Goal: Information Seeking & Learning: Find specific fact

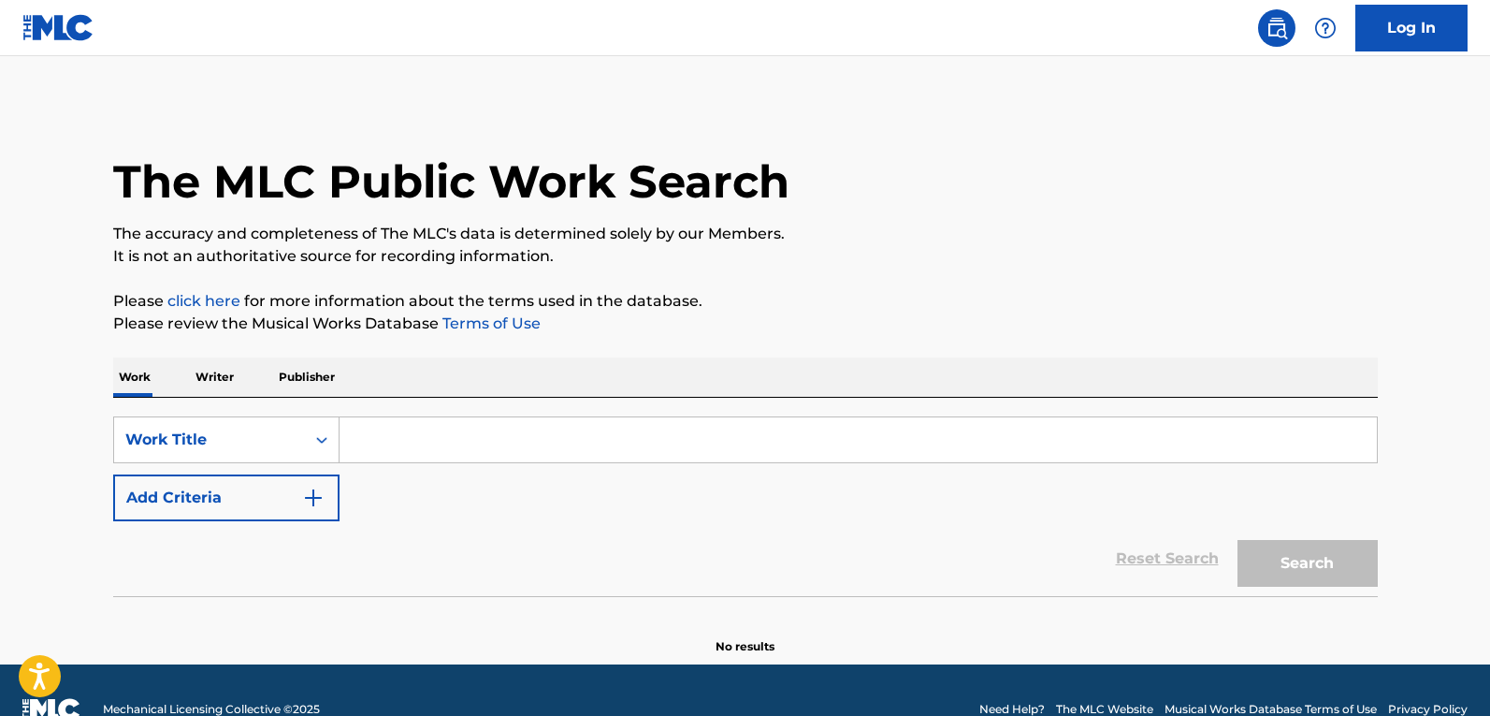
click at [520, 428] on input "Search Form" at bounding box center [858, 439] width 1037 height 45
click at [297, 495] on button "Add Criteria" at bounding box center [226, 497] width 226 height 47
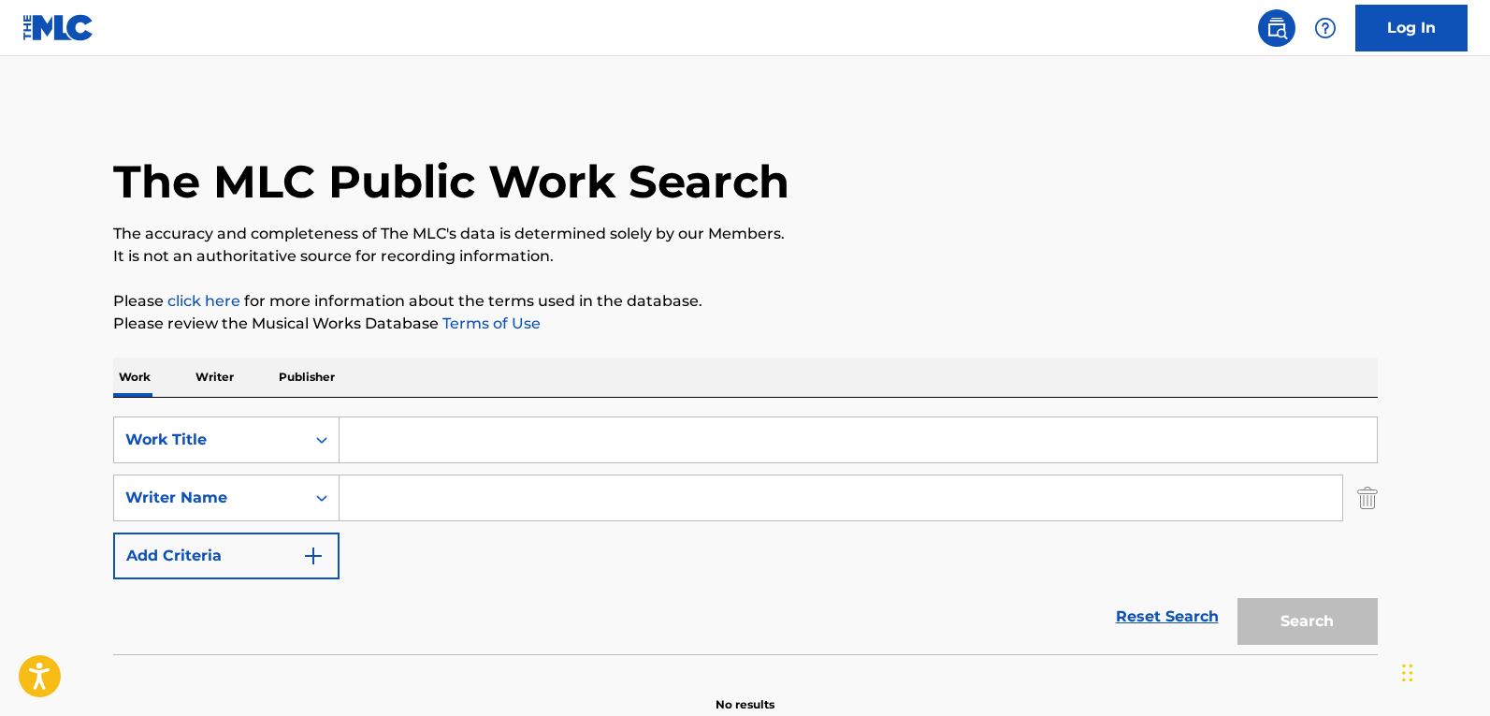
click at [492, 422] on input "Search Form" at bounding box center [858, 439] width 1037 height 45
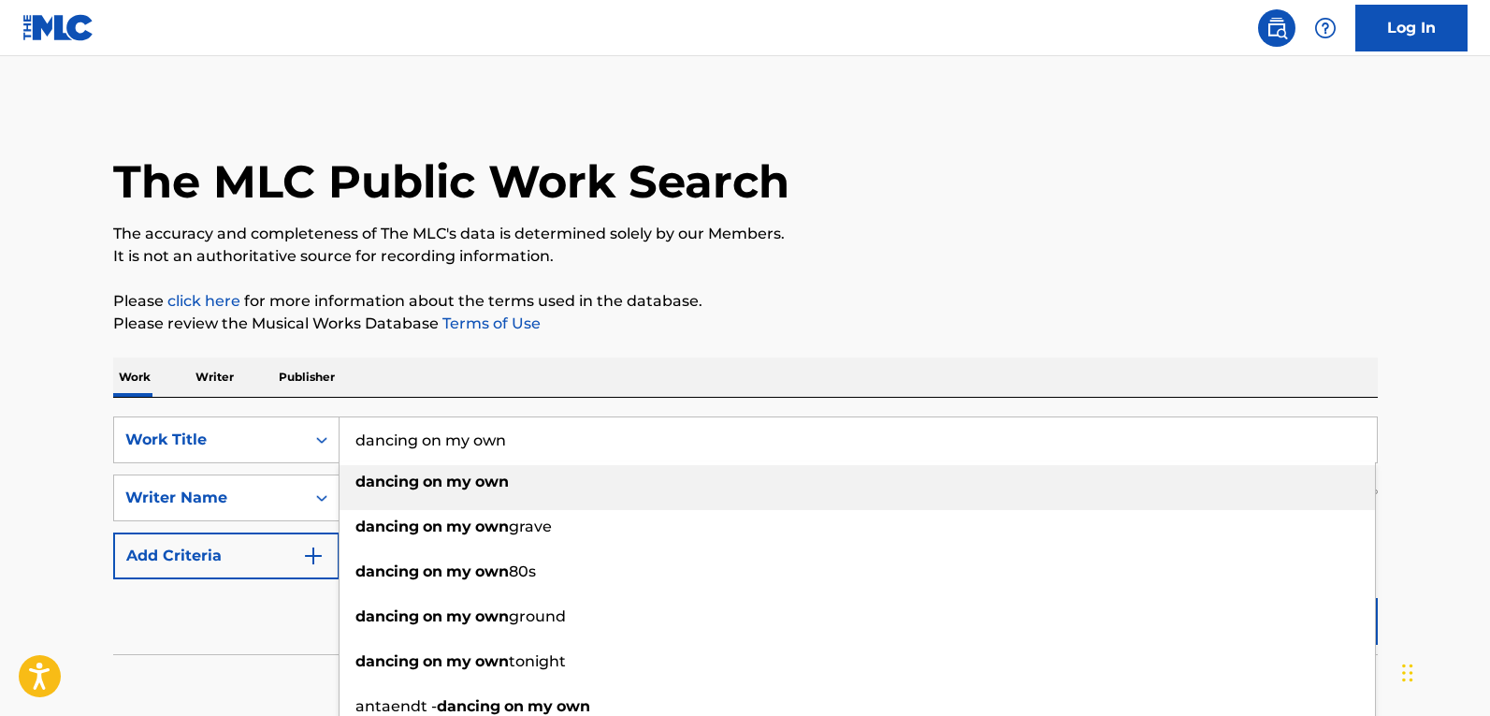
type input "dancing on my own"
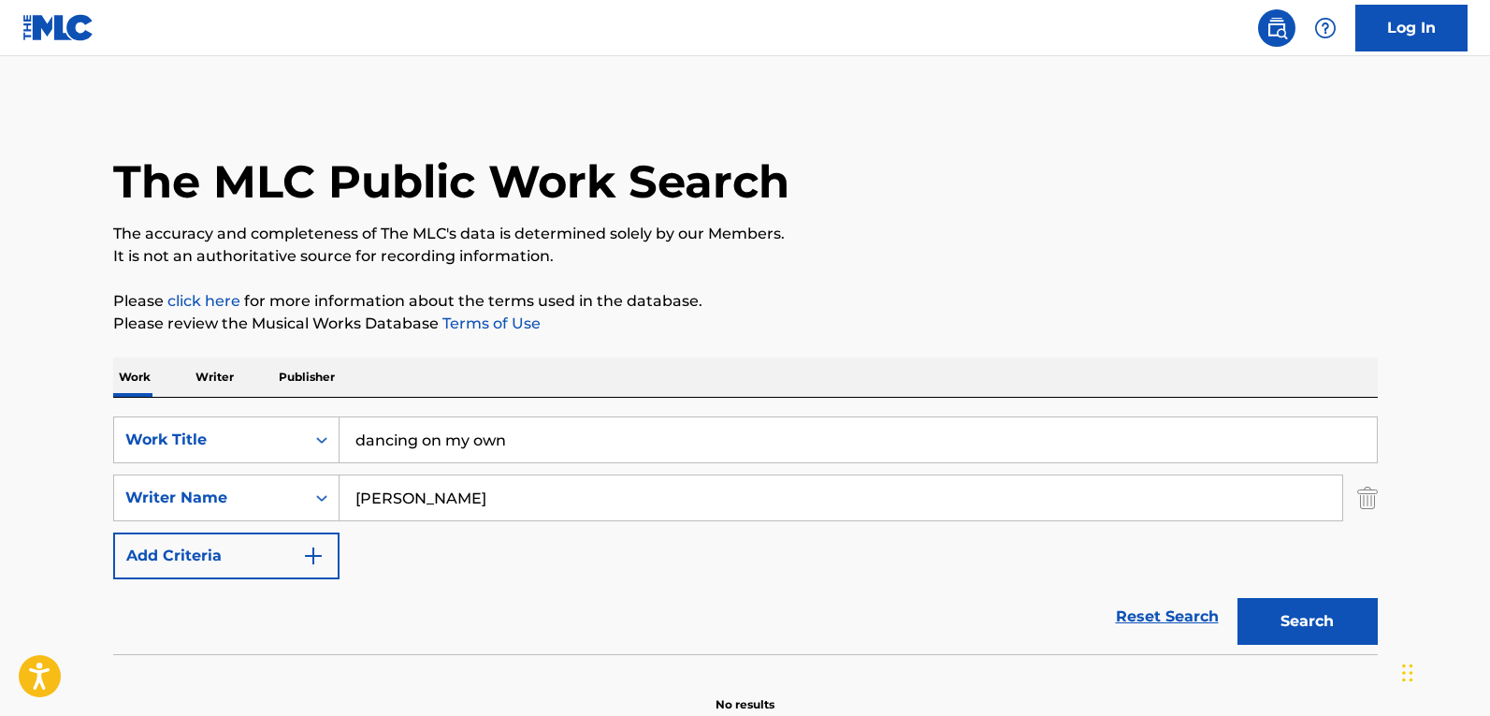
click at [1237, 598] on button "Search" at bounding box center [1307, 621] width 140 height 47
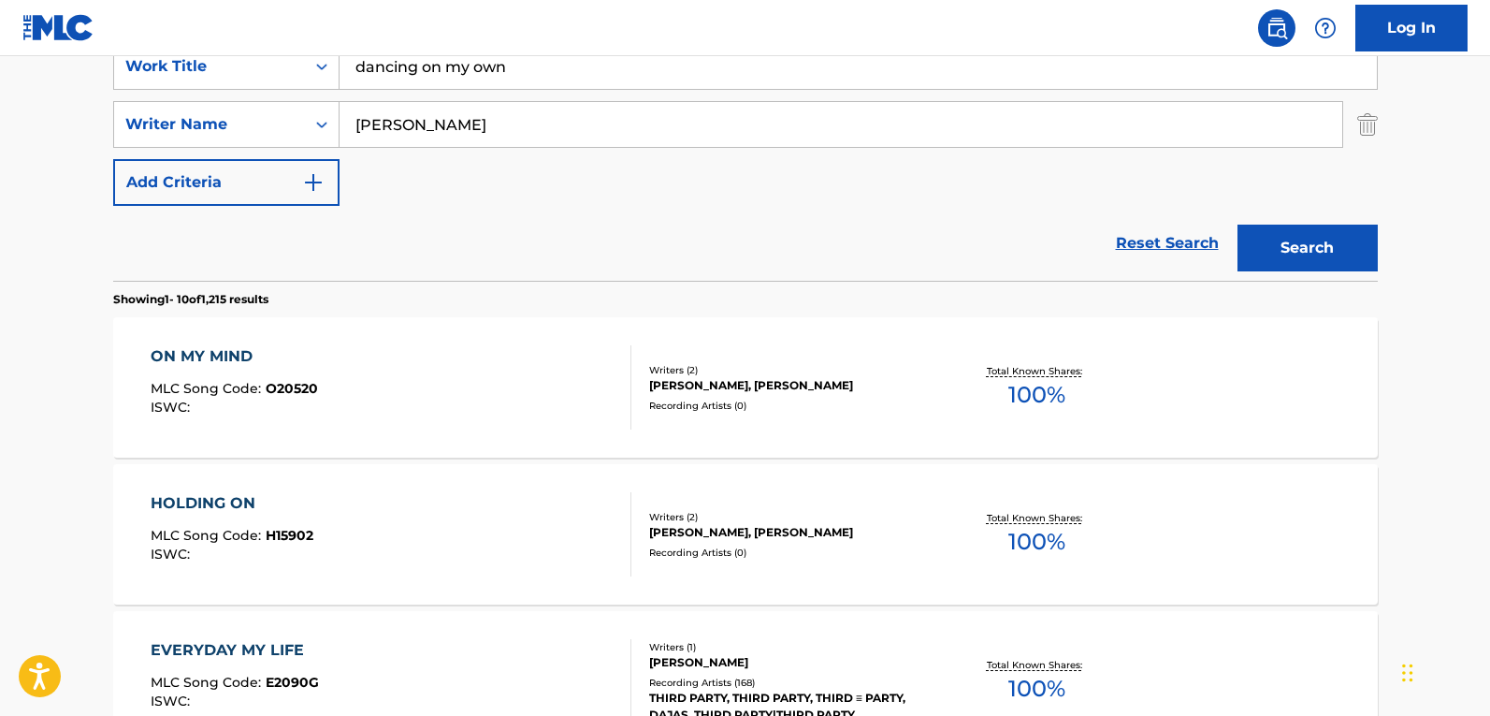
scroll to position [374, 0]
drag, startPoint x: 415, startPoint y: 117, endPoint x: 205, endPoint y: 139, distance: 211.6
click at [205, 139] on div "SearchWithCriteriafb6f7157-5020-47ea-9019-e7e2c1d70e45 Writer Name [PERSON_NAME]" at bounding box center [745, 123] width 1265 height 47
type input "[PERSON_NAME]"
click at [1237, 224] on button "Search" at bounding box center [1307, 247] width 140 height 47
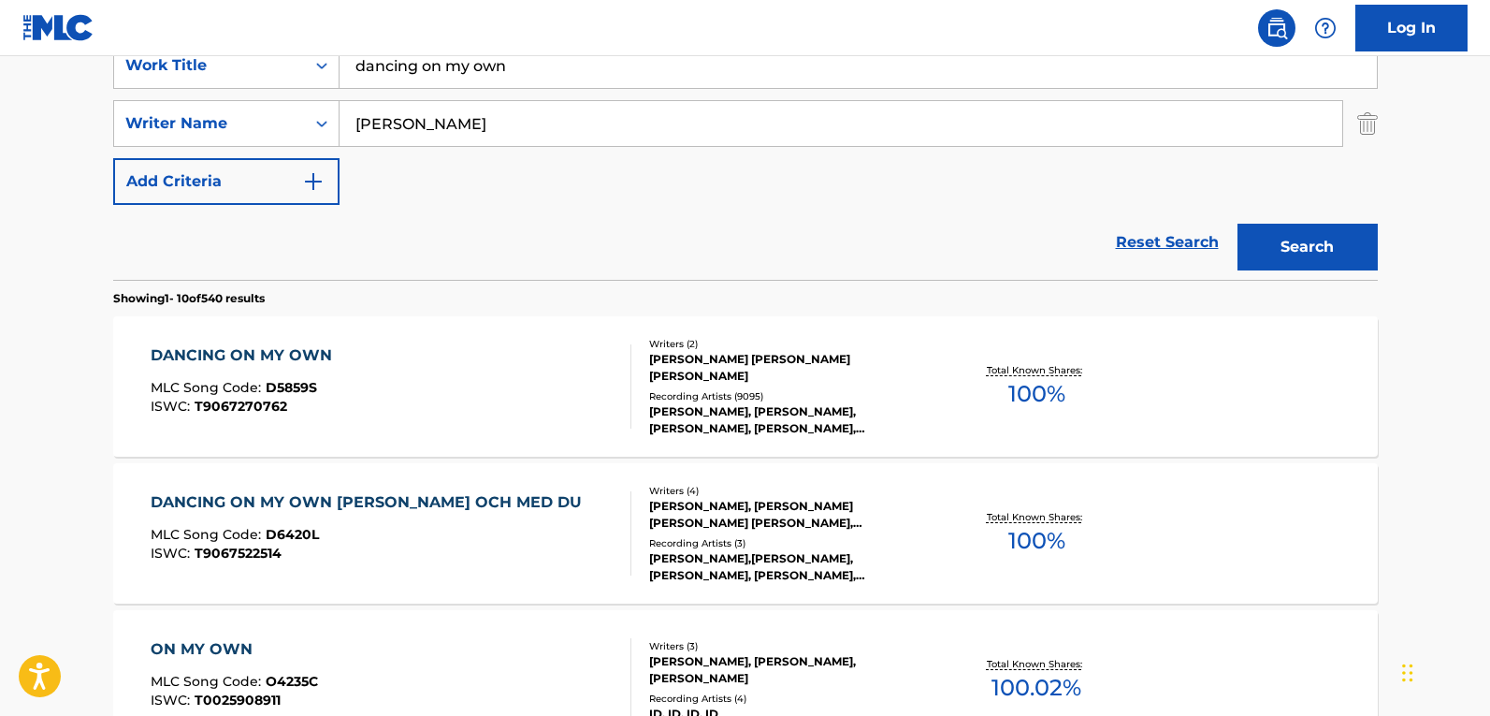
click at [533, 354] on div "DANCING ON MY OWN MLC Song Code : D5859S ISWC : T9067270762" at bounding box center [391, 386] width 481 height 84
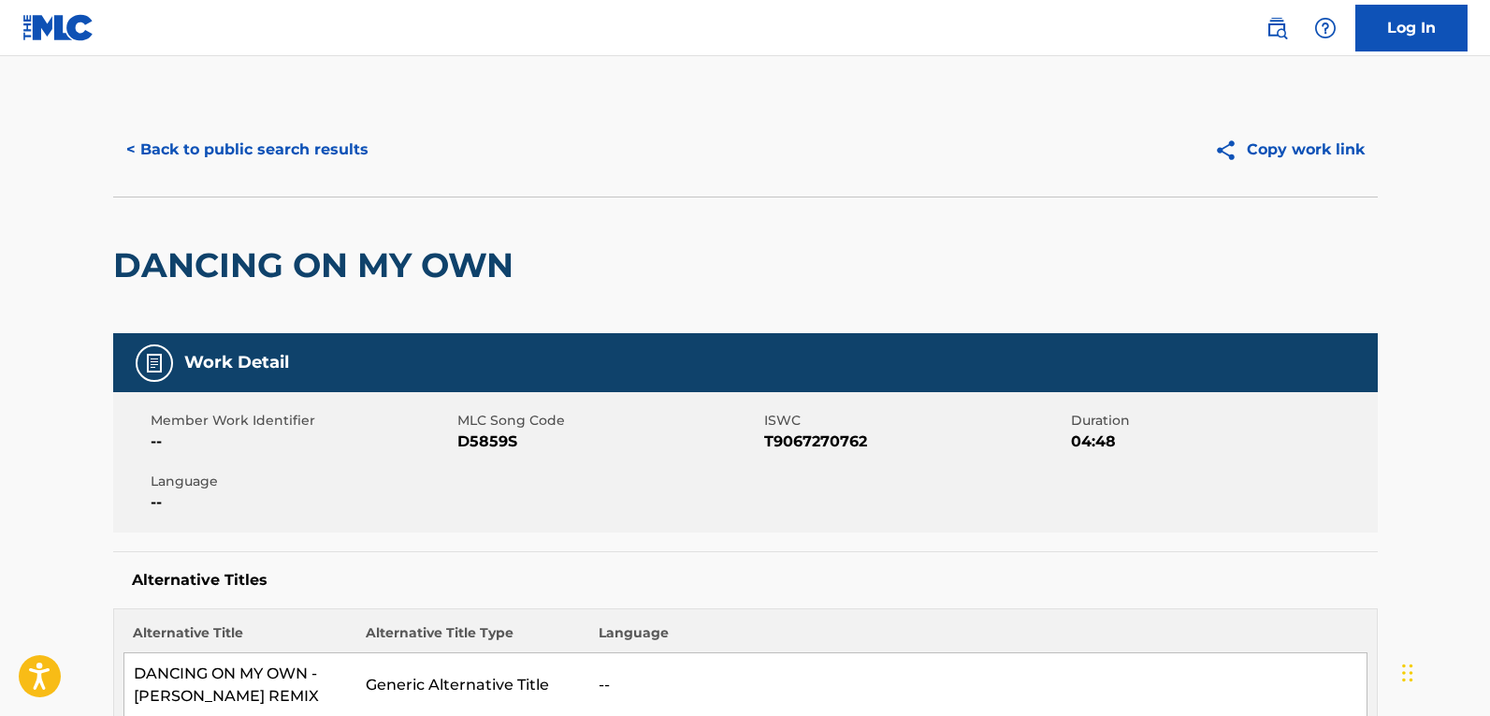
click at [201, 120] on div "< Back to public search results Copy work link" at bounding box center [745, 150] width 1265 height 94
click at [224, 148] on button "< Back to public search results" at bounding box center [247, 149] width 268 height 47
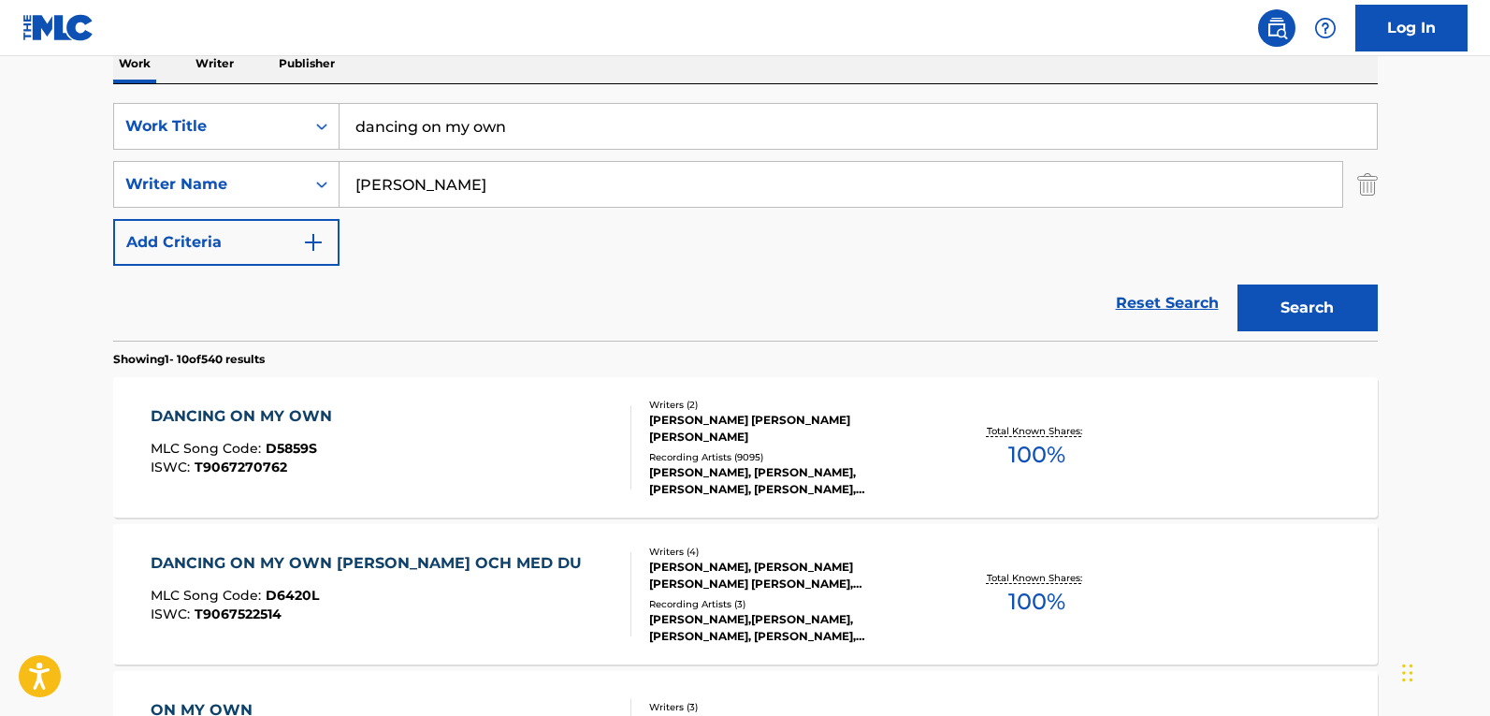
scroll to position [281, 0]
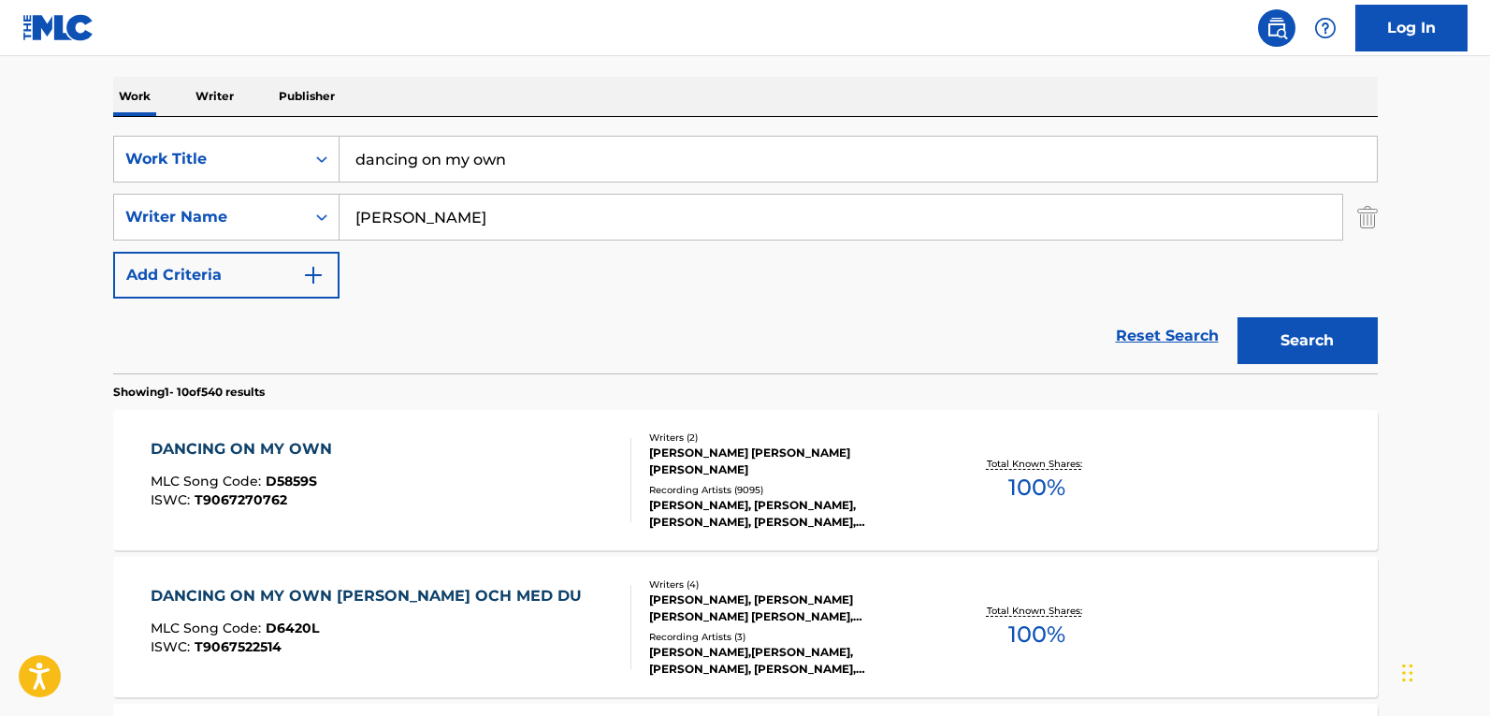
drag, startPoint x: 614, startPoint y: 162, endPoint x: -30, endPoint y: 165, distance: 643.5
click at [0, 165] on html "Accessibility Screen-Reader Guide, Feedback, and Issue Reporting | New window C…" at bounding box center [745, 77] width 1490 height 716
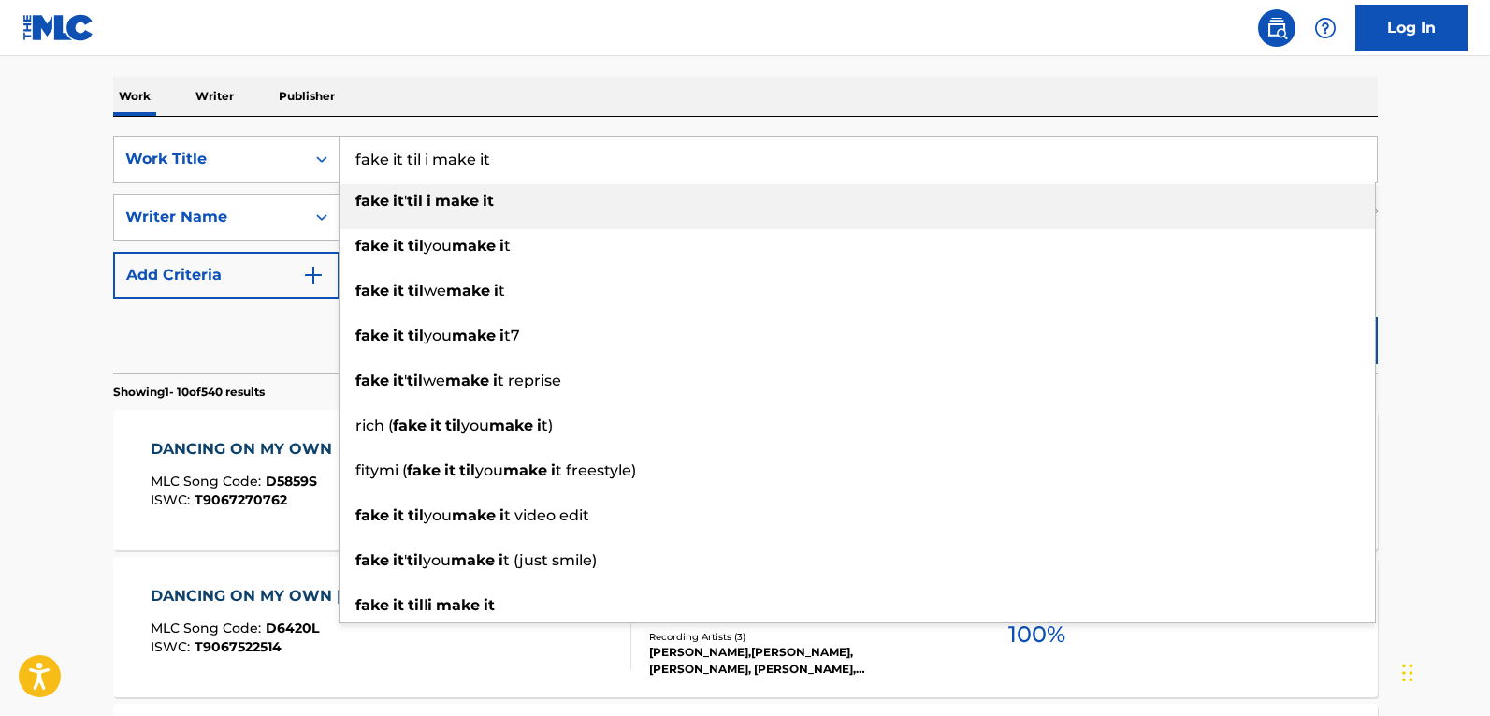
type input "fake it til i make it"
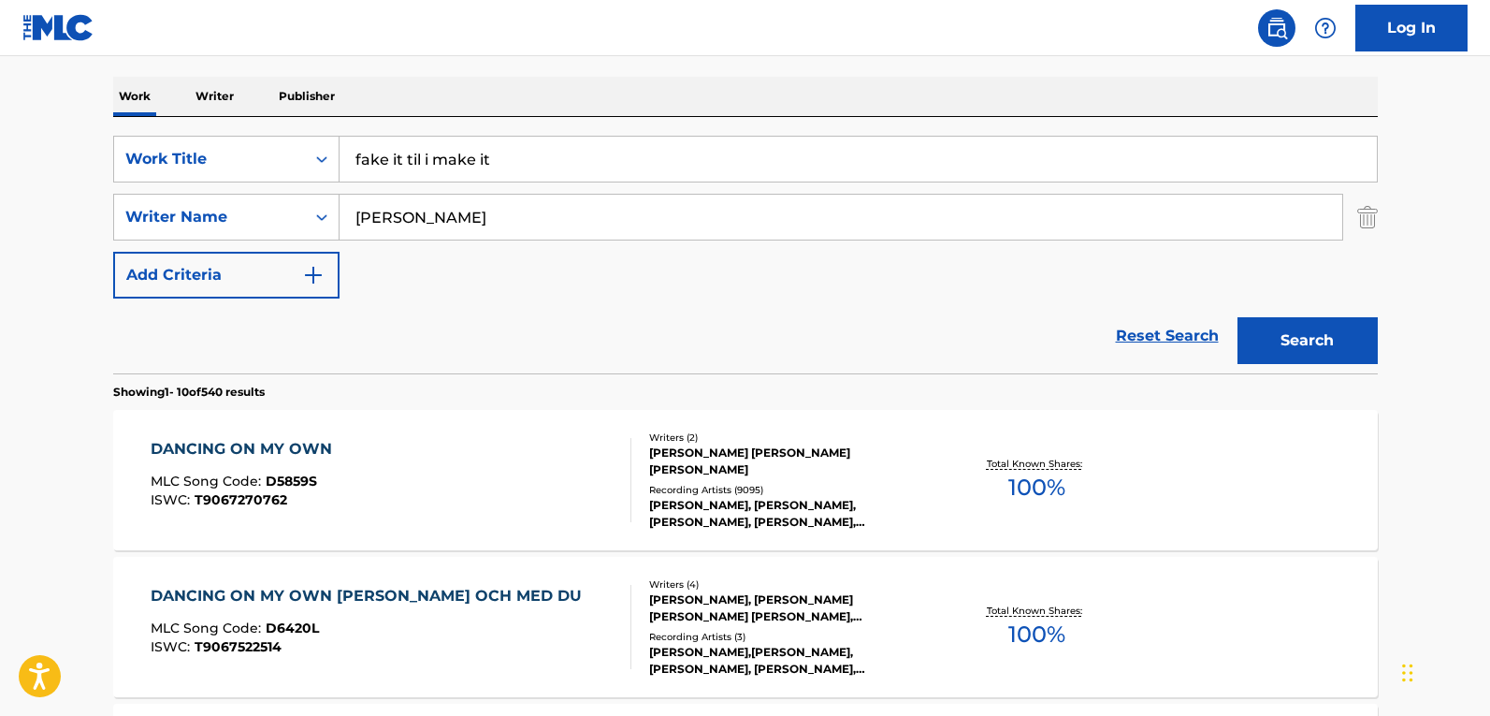
type input "[PERSON_NAME]"
click at [1237, 317] on button "Search" at bounding box center [1307, 340] width 140 height 47
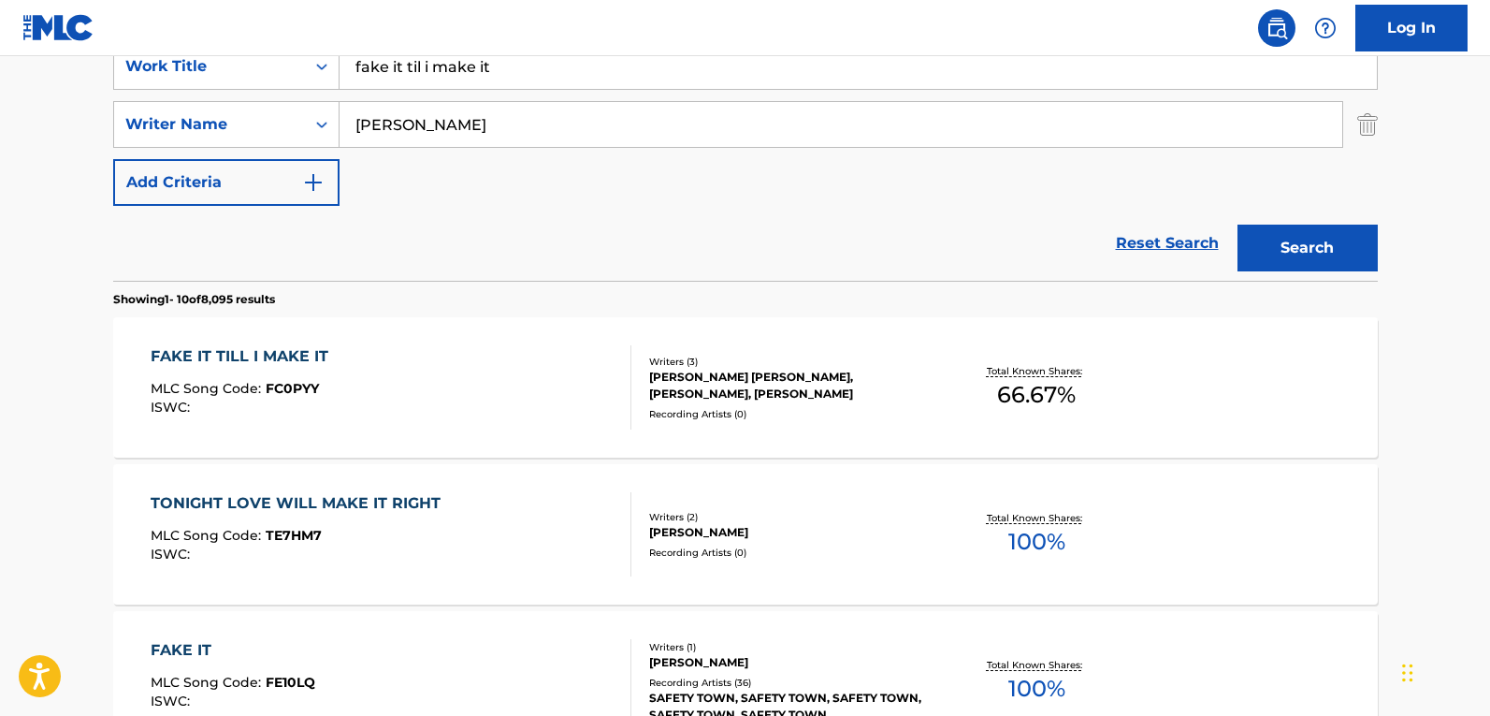
scroll to position [561, 0]
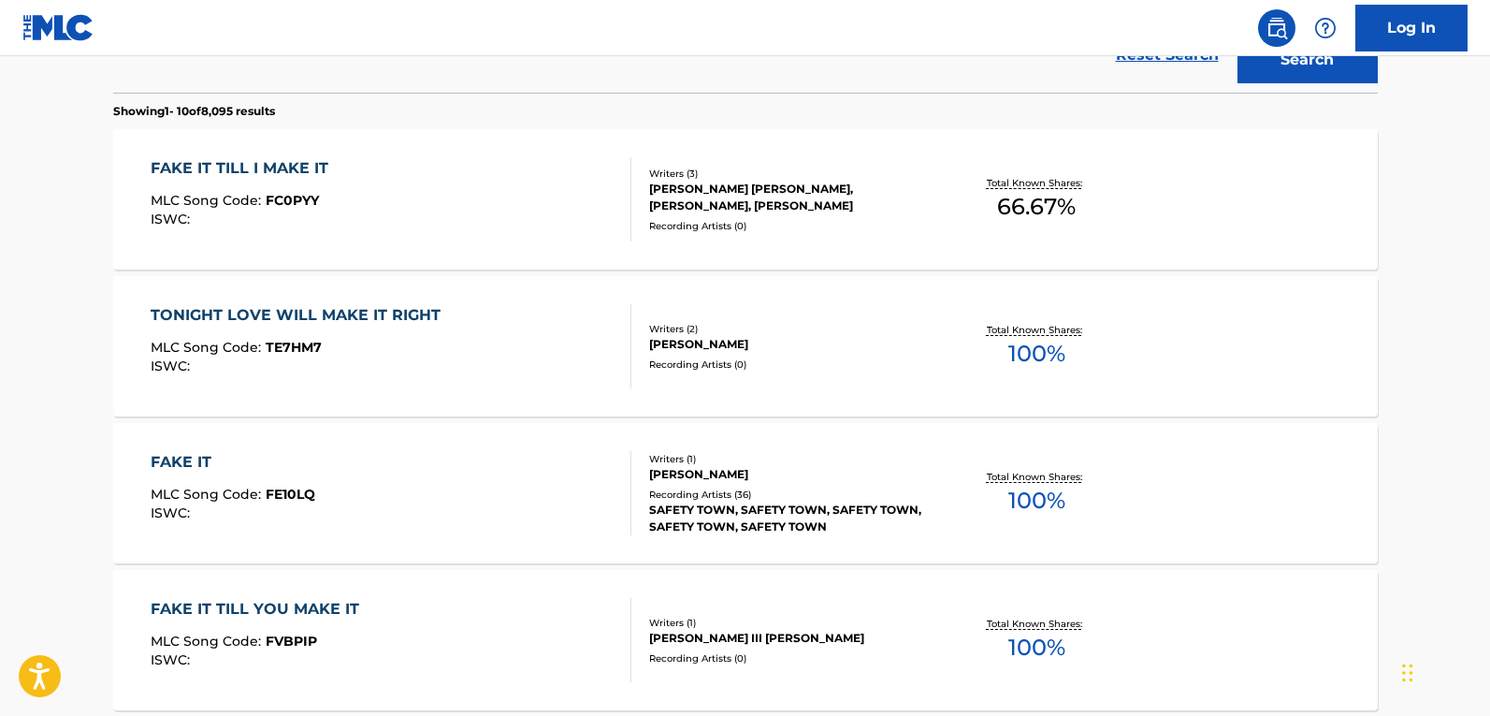
click at [467, 187] on div "FAKE IT TILL I MAKE IT MLC Song Code : FC0PYY ISWC :" at bounding box center [391, 199] width 481 height 84
